Goal: Task Accomplishment & Management: Complete application form

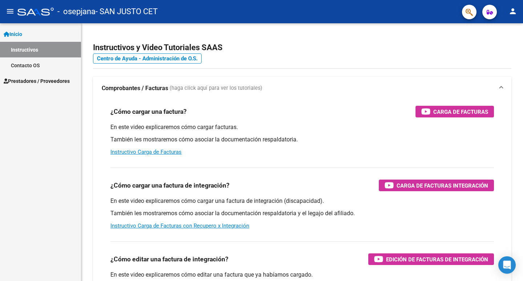
click at [40, 83] on span "Prestadores / Proveedores" at bounding box center [37, 81] width 66 height 8
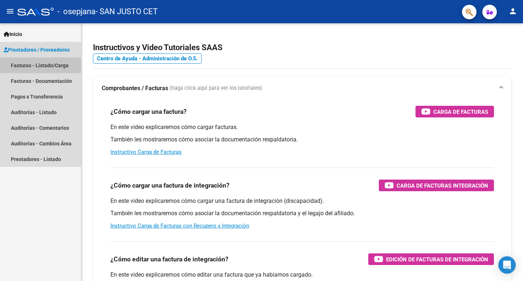
click at [40, 67] on link "Facturas - Listado/Carga" at bounding box center [40, 65] width 81 height 16
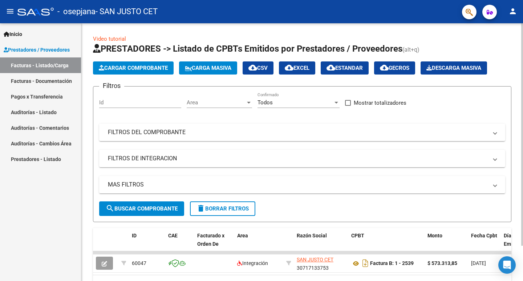
click at [151, 71] on button "Cargar Comprobante" at bounding box center [133, 67] width 81 height 13
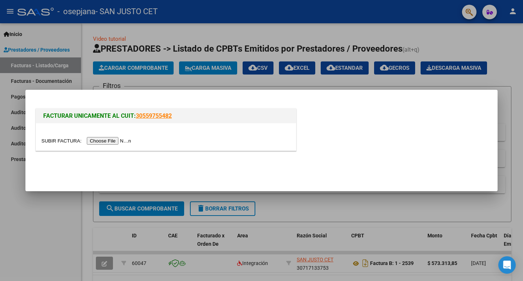
click at [133, 142] on input "file" at bounding box center [87, 141] width 92 height 8
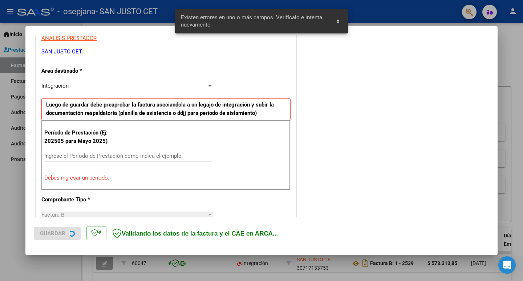
scroll to position [148, 0]
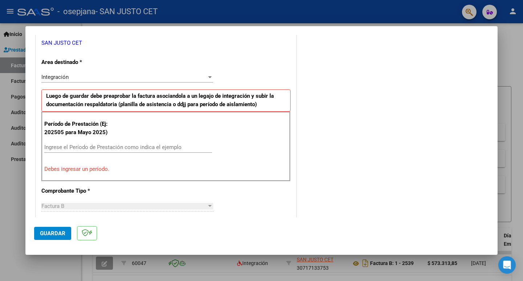
click at [116, 145] on input "Ingrese el Período de Prestación como indica el ejemplo" at bounding box center [128, 147] width 168 height 7
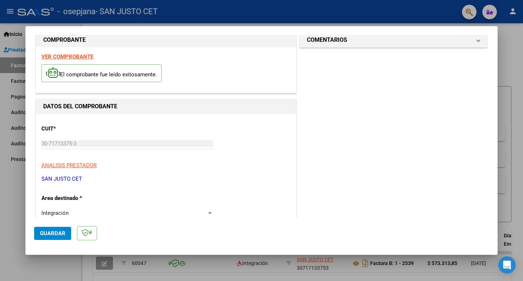
scroll to position [3, 0]
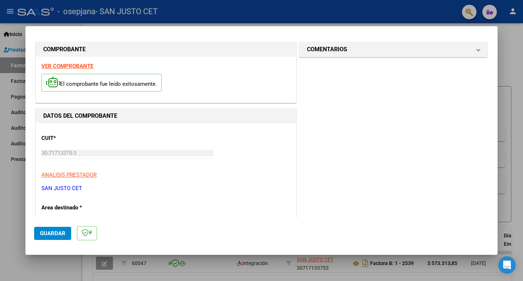
type input "202509"
click at [52, 233] on span "Guardar" at bounding box center [52, 233] width 25 height 7
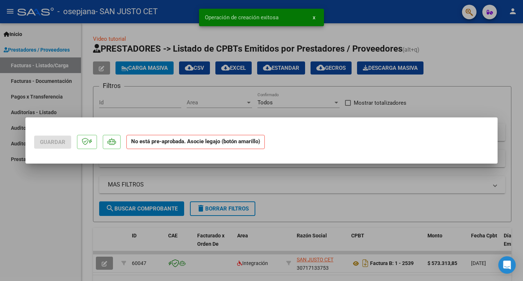
scroll to position [0, 0]
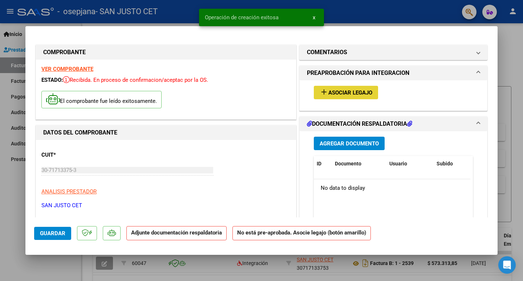
click at [357, 89] on span "add Asociar Legajo" at bounding box center [346, 92] width 53 height 7
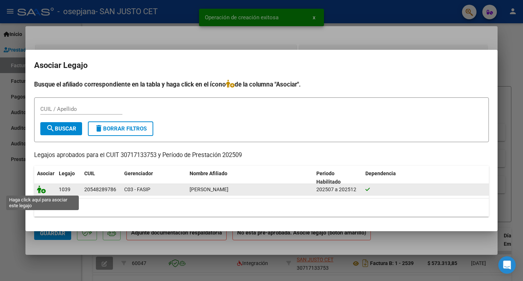
click at [43, 192] on icon at bounding box center [41, 189] width 9 height 8
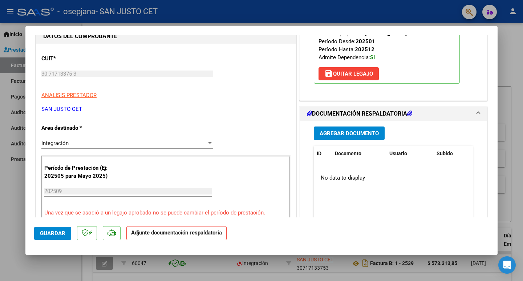
scroll to position [145, 0]
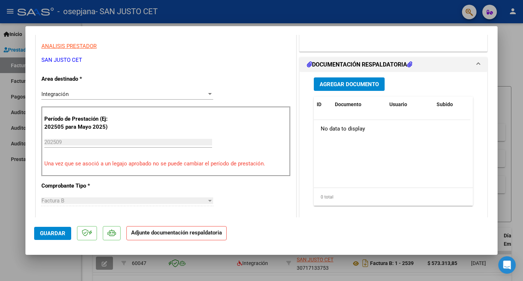
click at [338, 81] on span "Agregar Documento" at bounding box center [349, 84] width 59 height 7
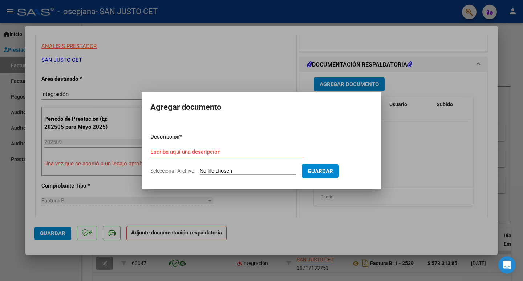
click at [229, 173] on input "Seleccionar Archivo" at bounding box center [248, 171] width 96 height 7
type input "C:\fakepath\FC OSEPJANA BARRERA [DATE].pdf"
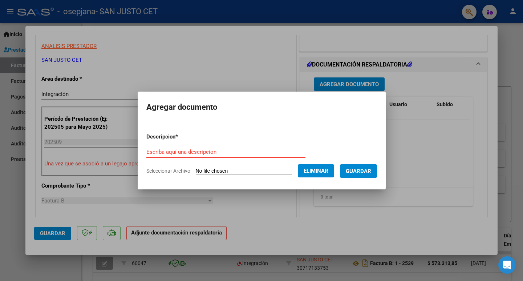
click at [186, 153] on input "Escriba aquí una descripcion" at bounding box center [225, 152] width 159 height 7
type input "FC 2604 BARRERA"
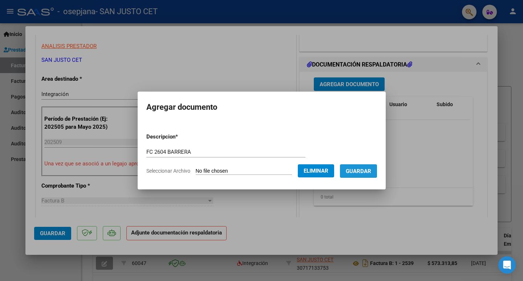
click at [371, 169] on span "Guardar" at bounding box center [358, 171] width 25 height 7
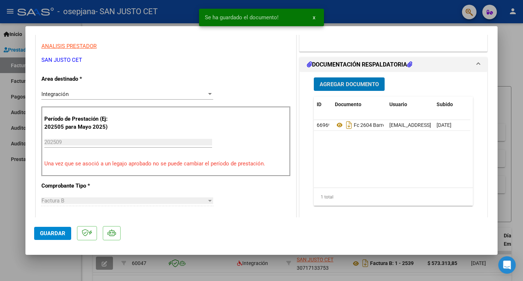
click at [334, 85] on span "Agregar Documento" at bounding box center [349, 84] width 59 height 7
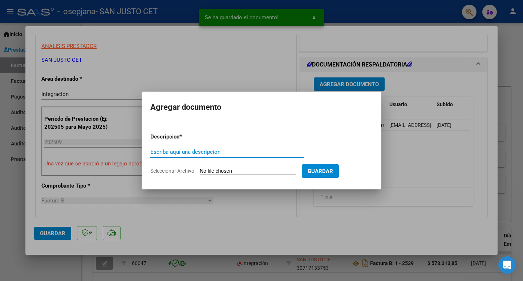
click at [225, 171] on input "Seleccionar Archivo" at bounding box center [248, 171] width 96 height 7
type input "C:\fakepath\CAE FC 2604.pdf"
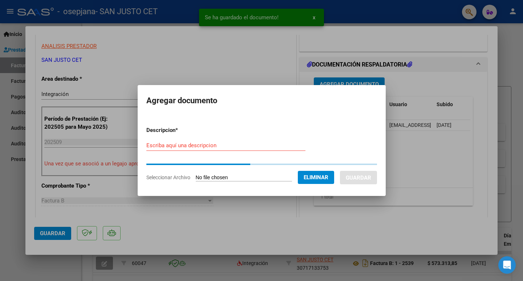
click at [176, 145] on input "Escriba aquí una descripcion" at bounding box center [225, 145] width 159 height 7
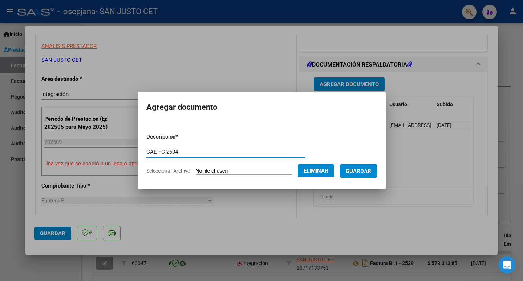
type input "CAE FC 2604"
click at [370, 167] on button "Guardar" at bounding box center [358, 170] width 37 height 13
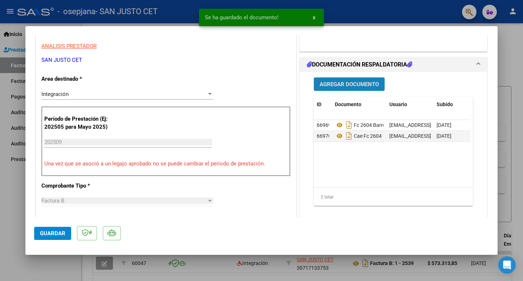
click at [343, 88] on button "Agregar Documento" at bounding box center [349, 83] width 71 height 13
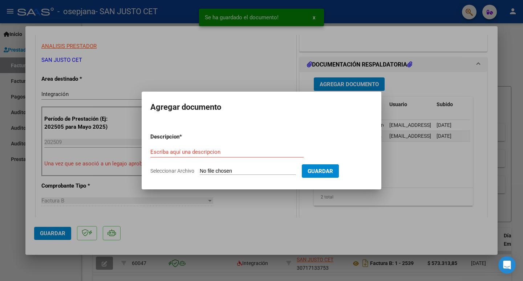
click at [219, 172] on input "Seleccionar Archivo" at bounding box center [248, 171] width 96 height 7
type input "C:\fakepath\INFORME MENSUAL [DATE] [PERSON_NAME].pdf"
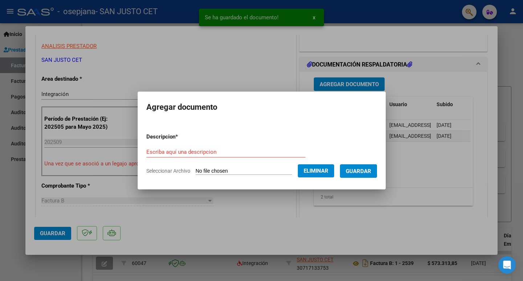
click at [184, 147] on div "Escriba aquí una descripcion" at bounding box center [225, 151] width 159 height 11
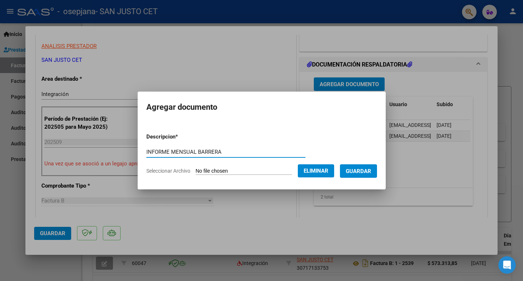
type input "INFORME MENSUAL BARRERA"
click at [368, 165] on button "Guardar" at bounding box center [358, 170] width 37 height 13
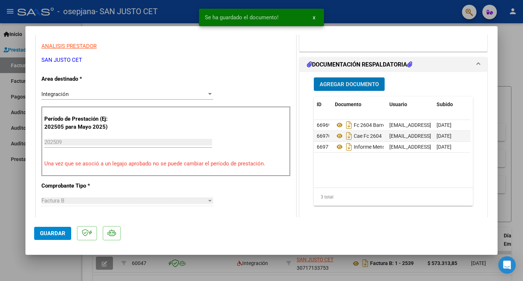
click at [348, 86] on span "Agregar Documento" at bounding box center [349, 84] width 59 height 7
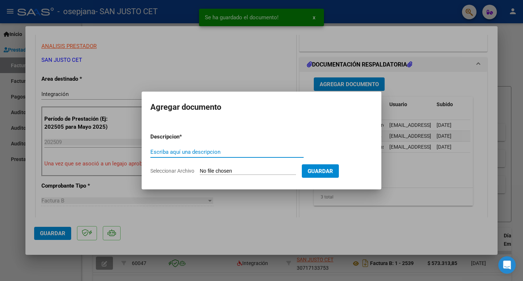
click at [203, 174] on input "Seleccionar Archivo" at bounding box center [248, 171] width 96 height 7
type input "C:\fakepath\RESERVA DE VACANTE [PERSON_NAME].pdf"
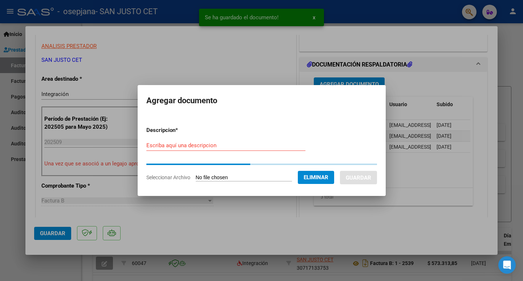
click at [175, 144] on input "Escriba aquí una descripcion" at bounding box center [225, 145] width 159 height 7
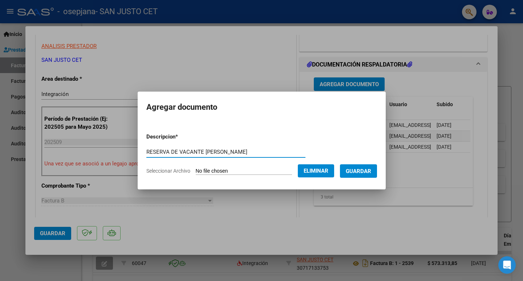
type input "RESERVA DE VACANTE [PERSON_NAME]"
click at [385, 171] on mat-dialog-content "Descripcion * RESERVA DE VACANTE BARRERA Escriba aquí una descripcion Seleccion…" at bounding box center [262, 150] width 248 height 59
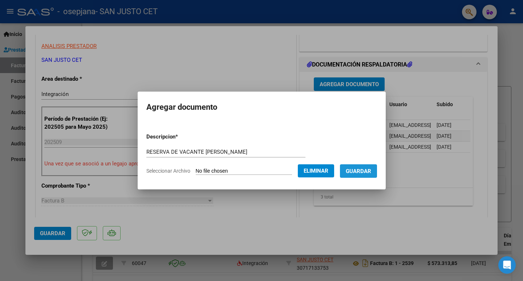
click at [371, 170] on span "Guardar" at bounding box center [358, 171] width 25 height 7
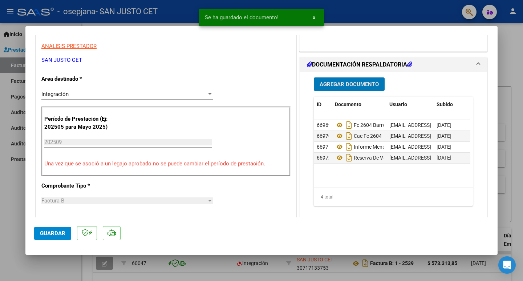
click at [342, 86] on span "Agregar Documento" at bounding box center [349, 84] width 59 height 7
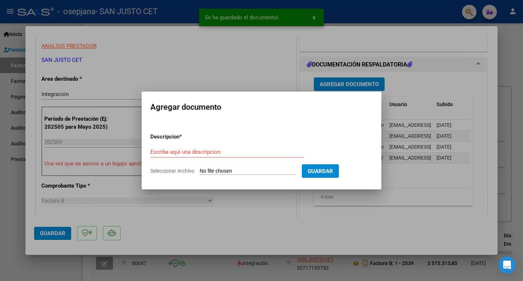
click at [220, 169] on input "Seleccionar Archivo" at bounding box center [248, 171] width 96 height 7
type input "C:\fakepath\SEPT ASIST - [PERSON_NAME] (OSEPJANA).pdf"
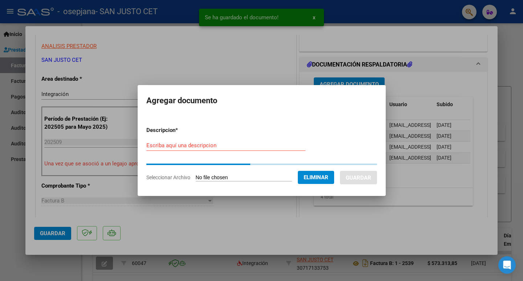
click at [163, 148] on input "Escriba aquí una descripcion" at bounding box center [225, 145] width 159 height 7
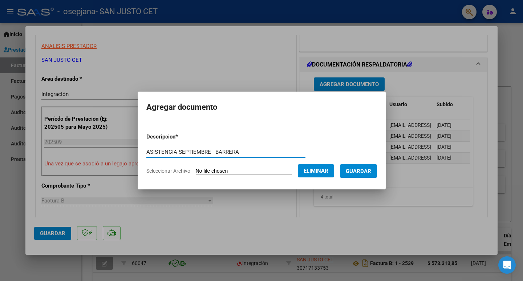
type input "ASISTENCIA SEPTIEMBRE - BARRERA"
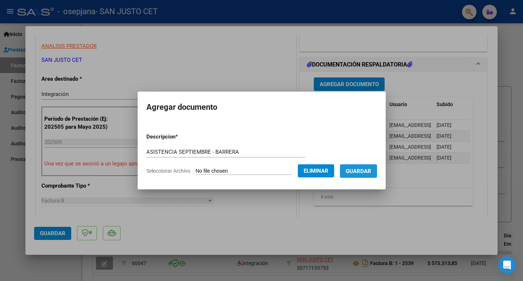
click at [371, 173] on span "Guardar" at bounding box center [358, 171] width 25 height 7
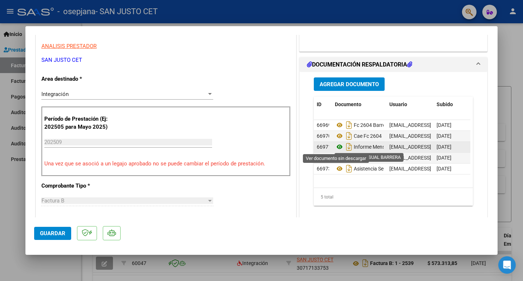
click at [337, 145] on icon at bounding box center [339, 146] width 9 height 9
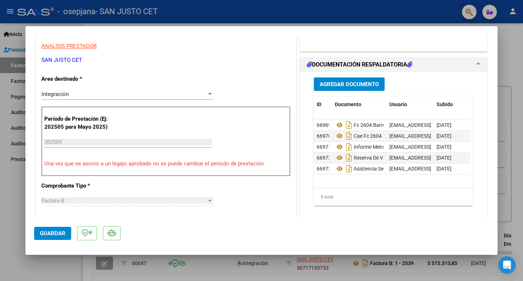
click at [60, 234] on span "Guardar" at bounding box center [52, 233] width 25 height 7
click at [52, 235] on span "Guardar" at bounding box center [52, 233] width 25 height 7
